Goal: Navigation & Orientation: Find specific page/section

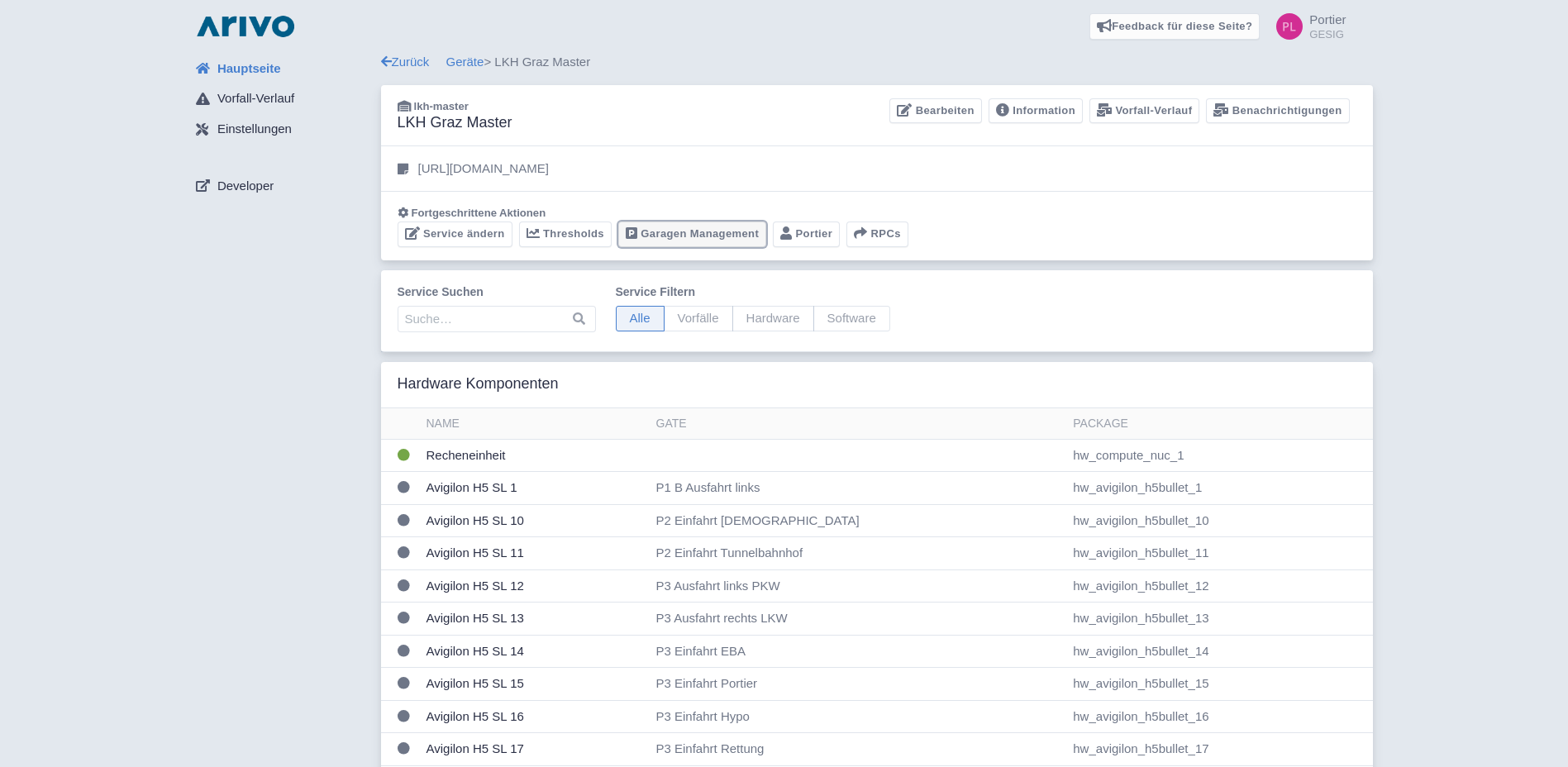
click at [698, 235] on link "Garagen Management" at bounding box center [692, 234] width 148 height 25
click at [729, 242] on link "Garagen Management" at bounding box center [692, 234] width 148 height 25
